Goal: Task Accomplishment & Management: Use online tool/utility

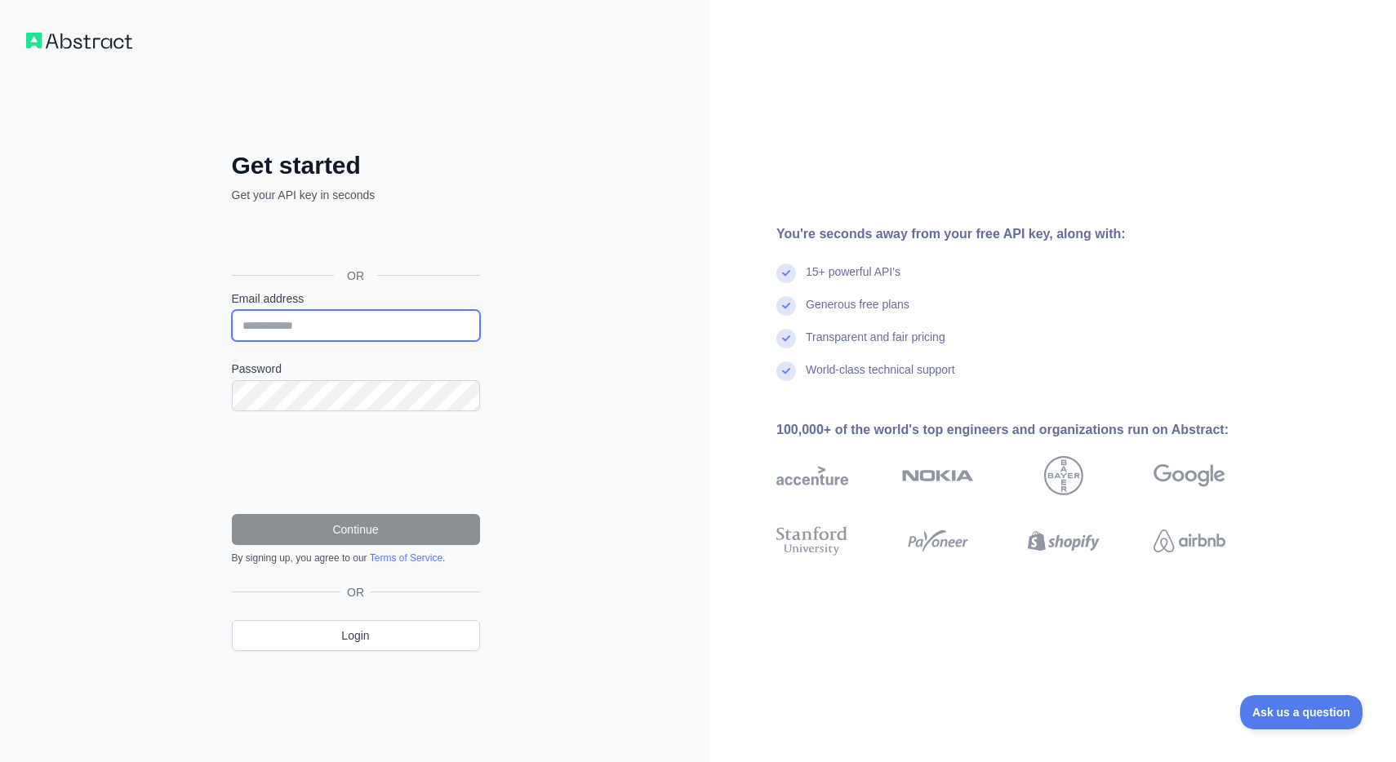
click at [408, 310] on input "Email address" at bounding box center [356, 325] width 248 height 31
drag, startPoint x: 390, startPoint y: 322, endPoint x: 224, endPoint y: 318, distance: 165.7
click at [224, 319] on div "**********" at bounding box center [355, 414] width 313 height 526
type input "**********"
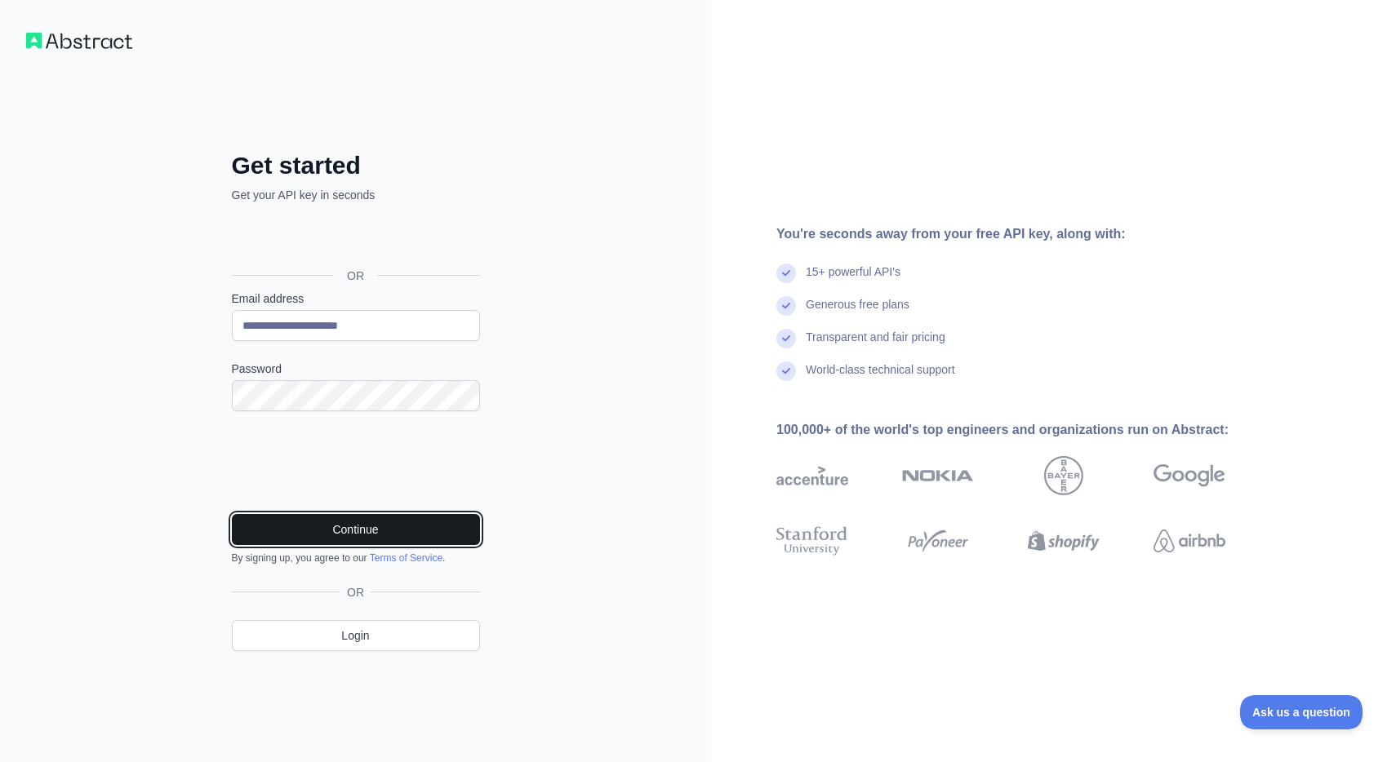
click at [282, 533] on button "Continue" at bounding box center [356, 529] width 248 height 31
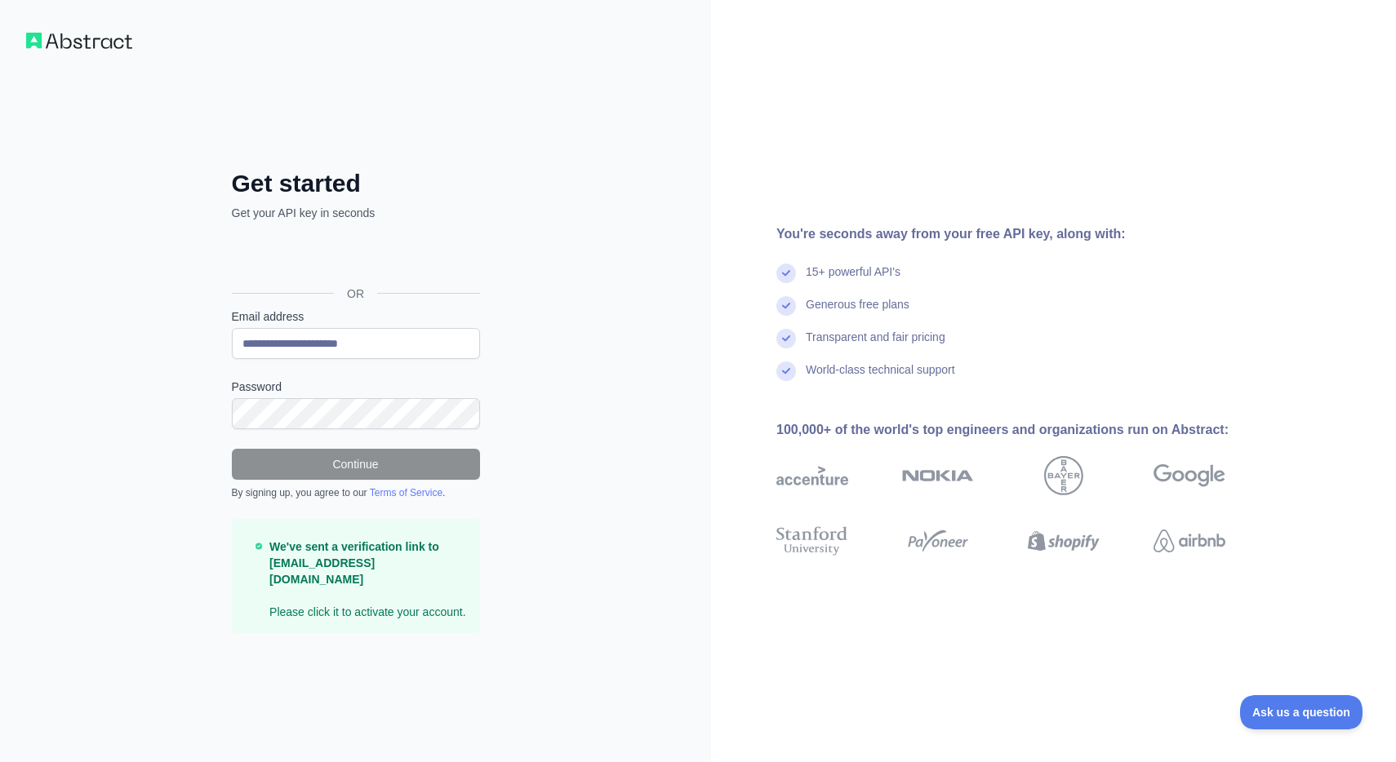
click at [1145, 167] on div "You're seconds away from your free API key, along with: 15+ powerful API's Gene…" at bounding box center [1053, 381] width 685 height 762
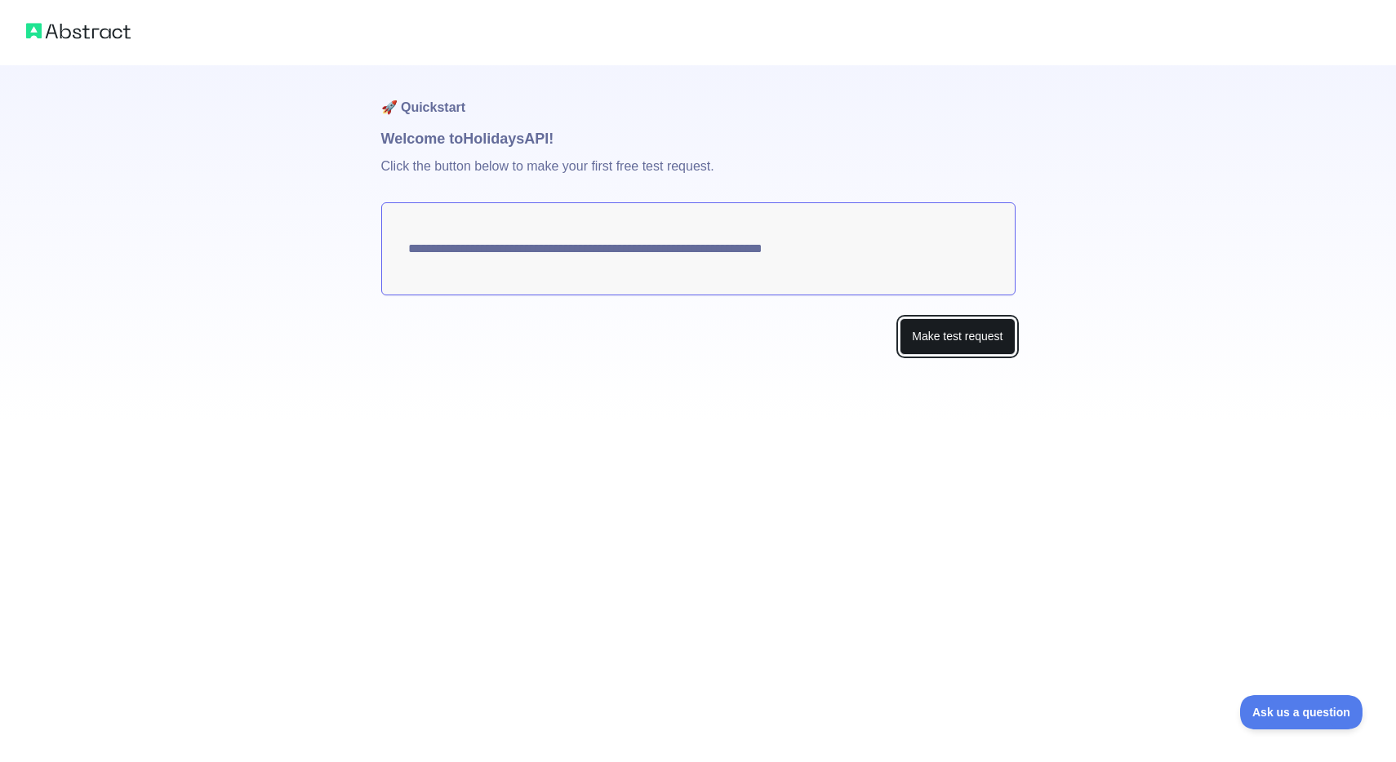
click at [932, 324] on button "Make test request" at bounding box center [957, 336] width 115 height 37
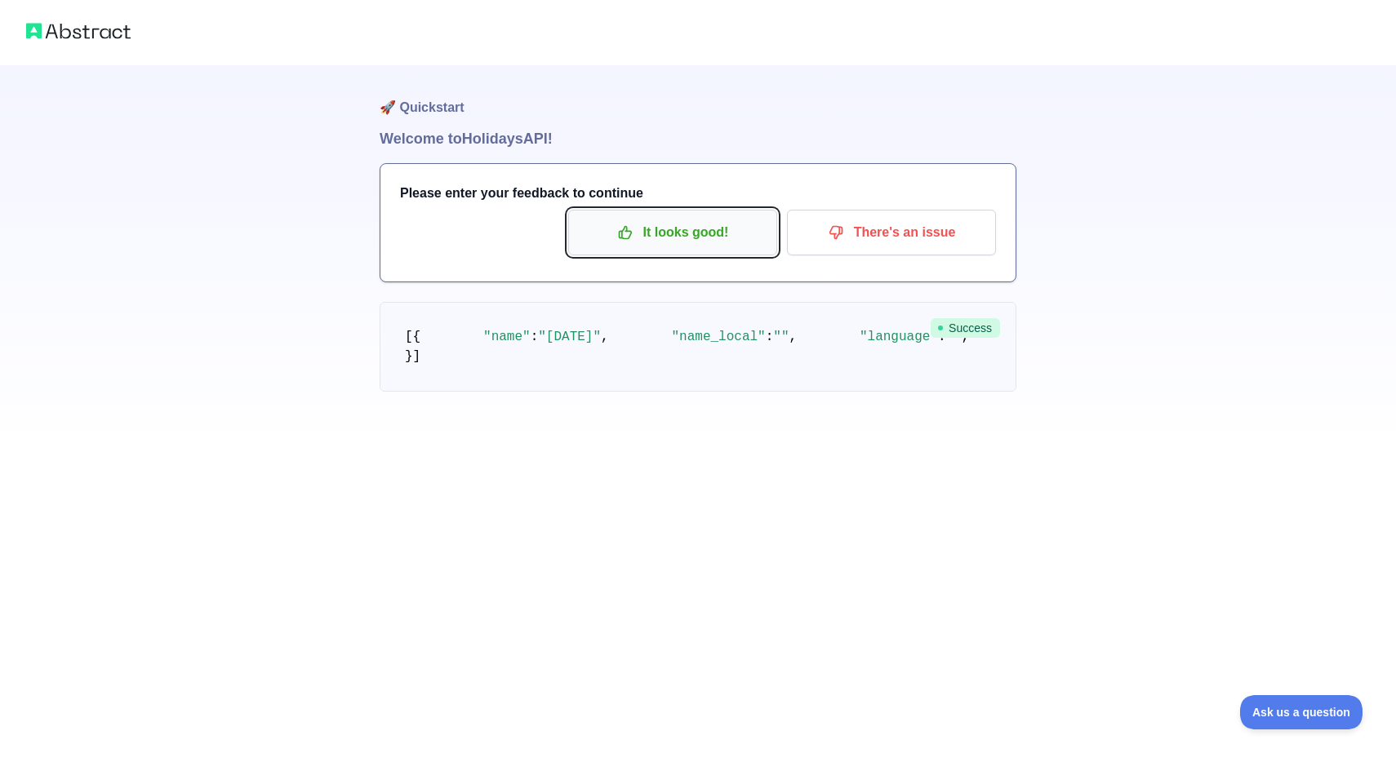
click at [694, 229] on p "It looks good!" at bounding box center [672, 233] width 184 height 28
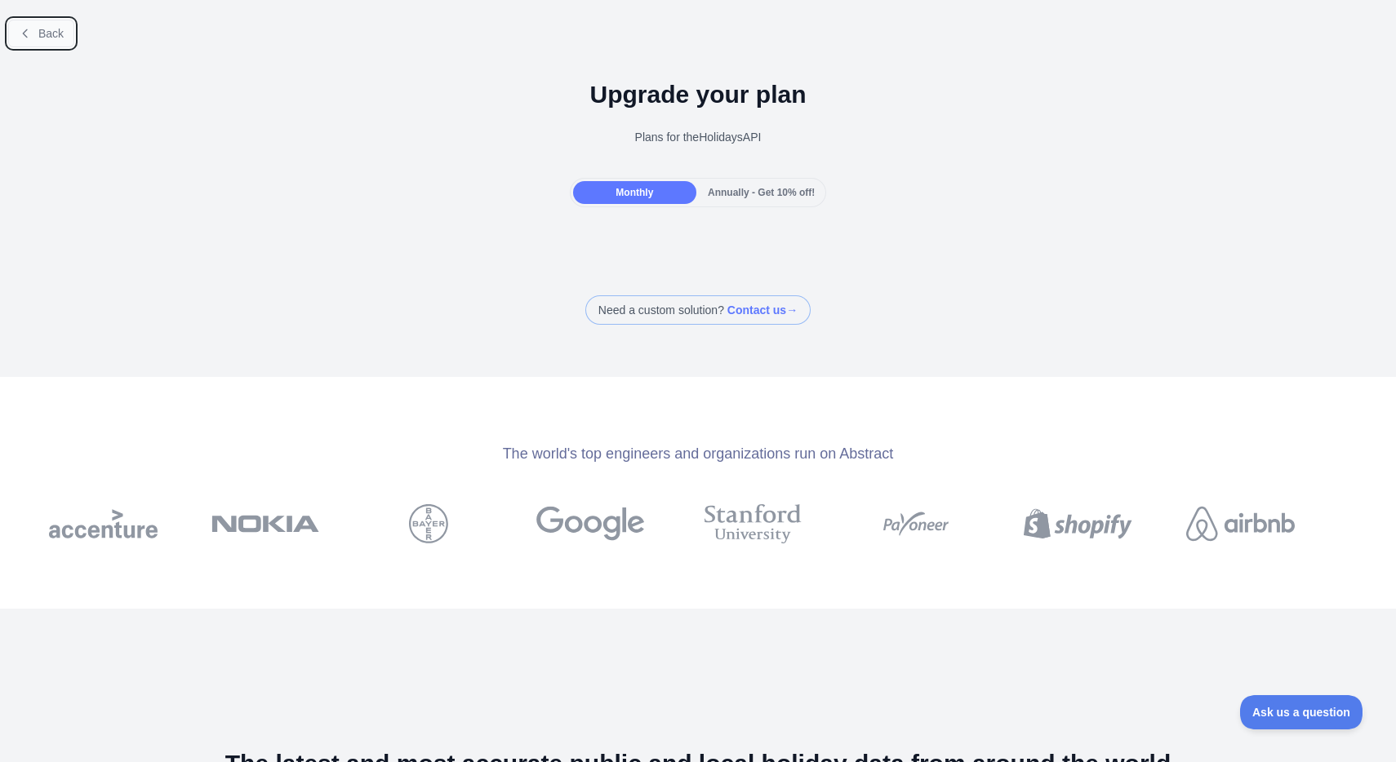
click at [47, 41] on button "Back" at bounding box center [41, 34] width 66 height 28
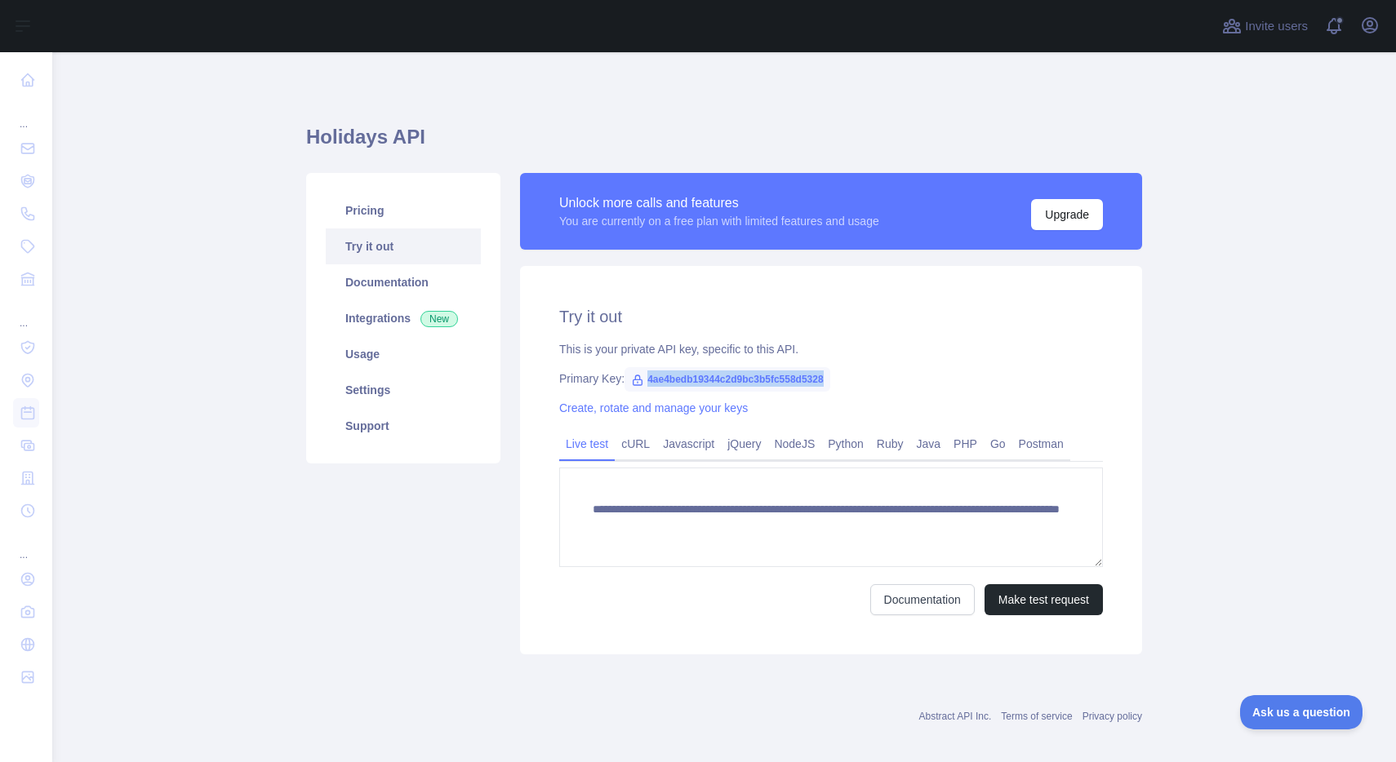
drag, startPoint x: 638, startPoint y: 380, endPoint x: 820, endPoint y: 382, distance: 182.0
click at [820, 382] on span "4ae4bedb19344c2d9bc3b5fc558d5328" at bounding box center [726, 379] width 205 height 24
copy span "4ae4bedb19344c2d9bc3b5fc558d5328"
click at [872, 378] on div "Primary Key: 4ae4bedb19344c2d9bc3b5fc558d5328" at bounding box center [831, 379] width 544 height 16
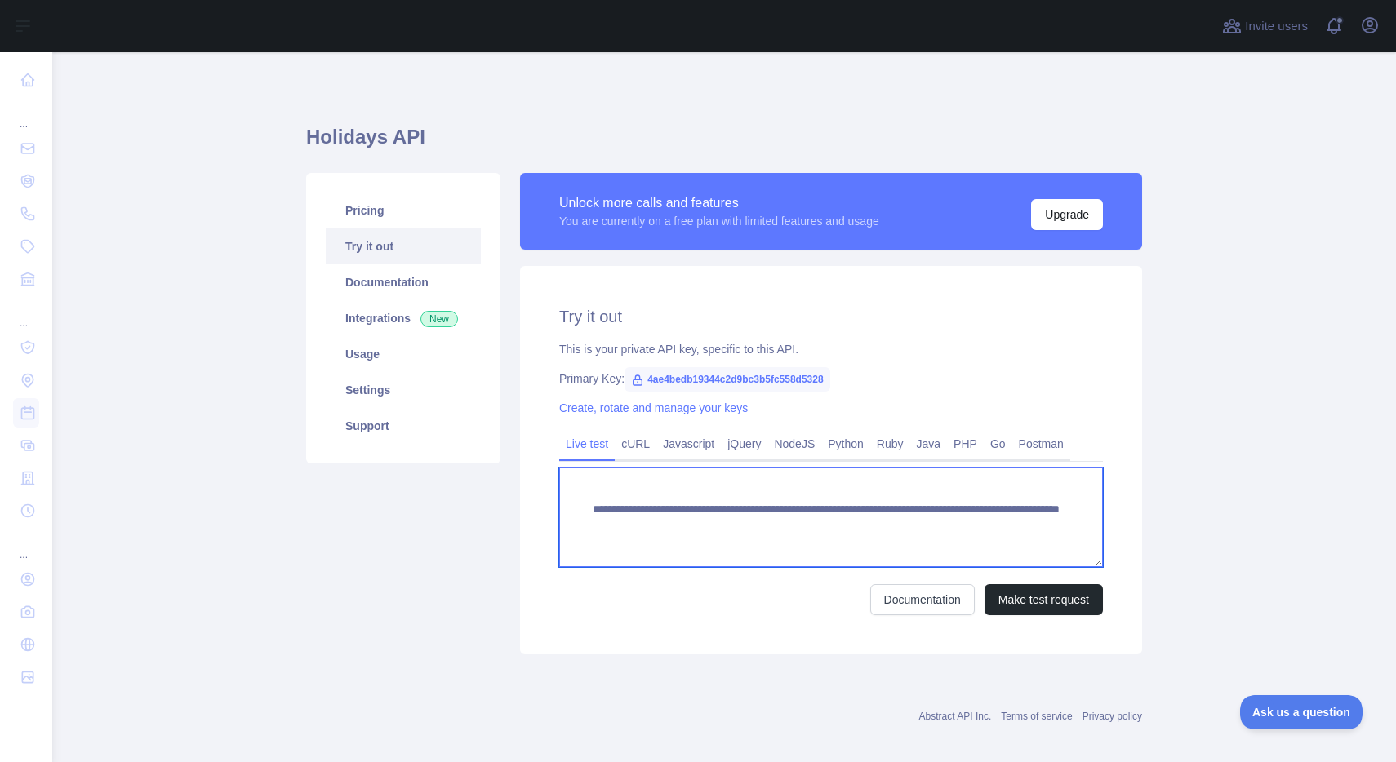
drag, startPoint x: 584, startPoint y: 509, endPoint x: 630, endPoint y: 542, distance: 56.7
click at [630, 542] on textarea "**********" at bounding box center [831, 518] width 544 height 100
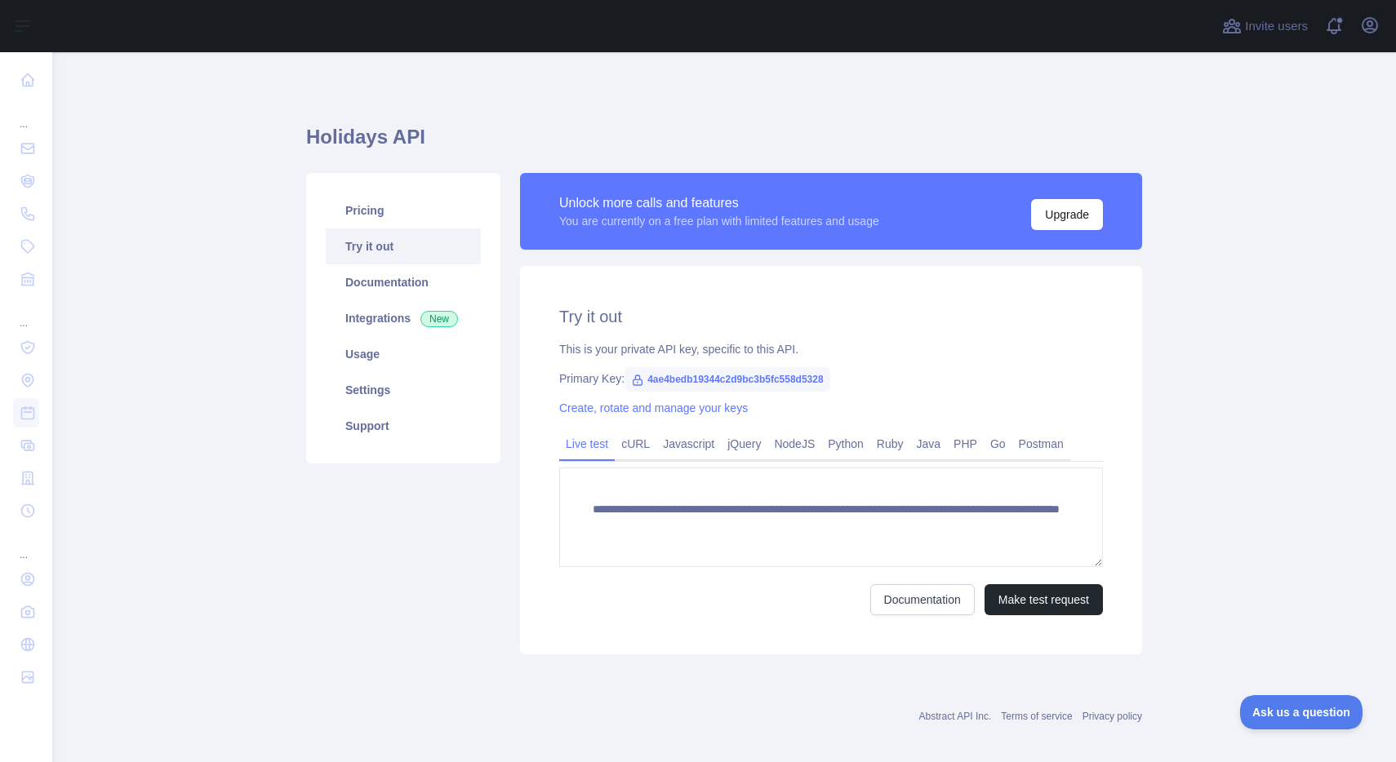
click at [591, 344] on div "This is your private API key, specific to this API." at bounding box center [831, 349] width 544 height 16
